Goal: Task Accomplishment & Management: Manage account settings

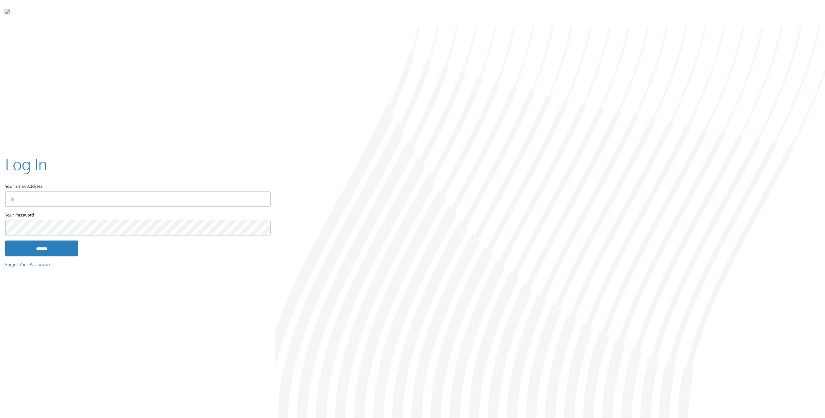
type input "**********"
click at [35, 252] on input "******" at bounding box center [41, 248] width 73 height 16
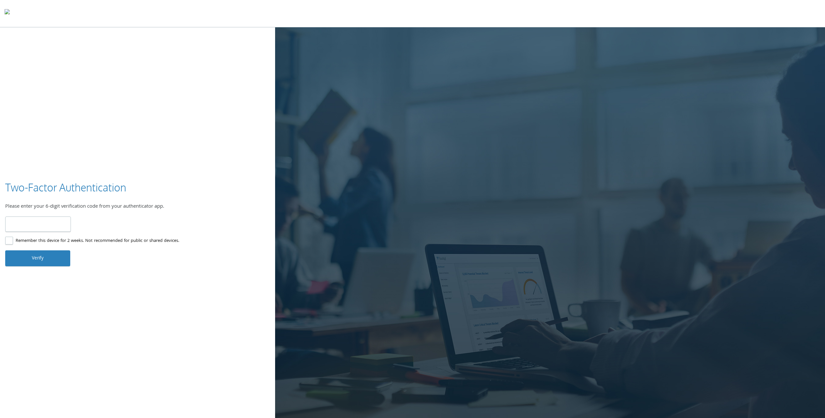
type input "******"
